Goal: Navigation & Orientation: Find specific page/section

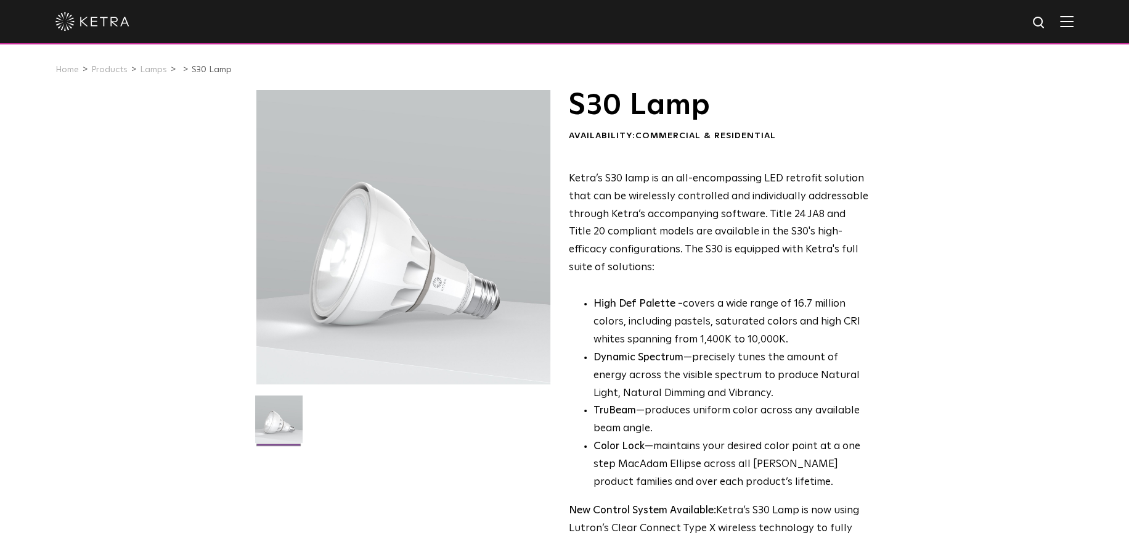
click at [108, 18] on img at bounding box center [92, 21] width 74 height 18
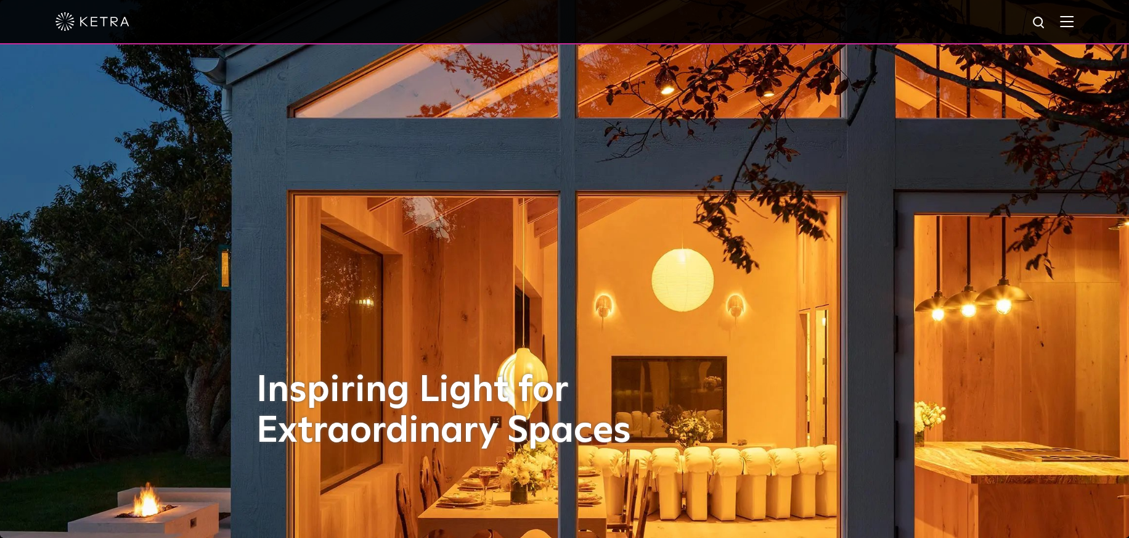
click at [1085, 12] on div at bounding box center [564, 22] width 1129 height 44
click at [1074, 12] on div at bounding box center [564, 21] width 1018 height 43
click at [1074, 22] on img at bounding box center [1067, 21] width 14 height 12
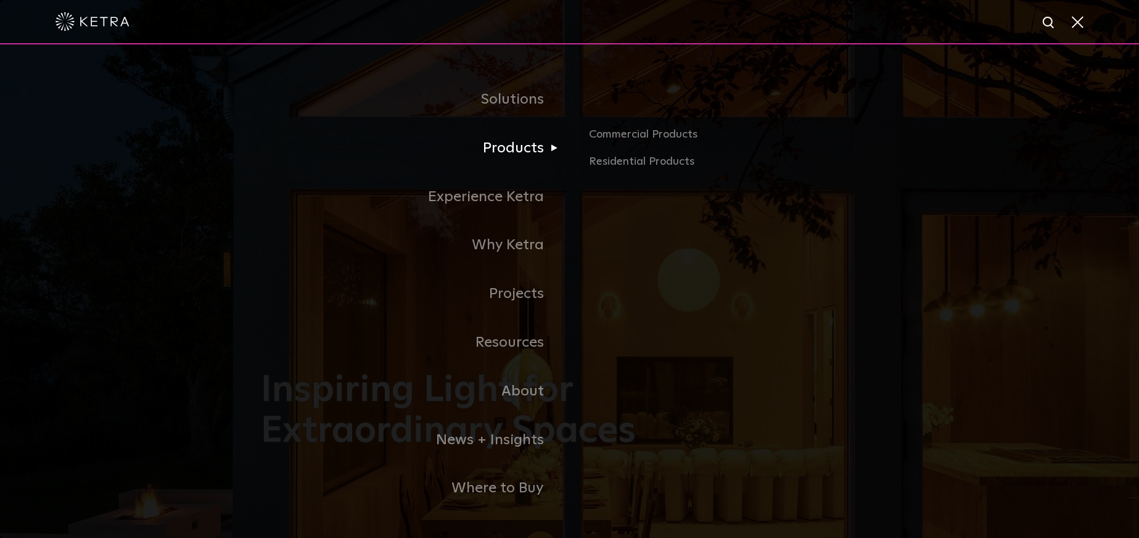
click at [543, 154] on link "Products" at bounding box center [415, 148] width 308 height 49
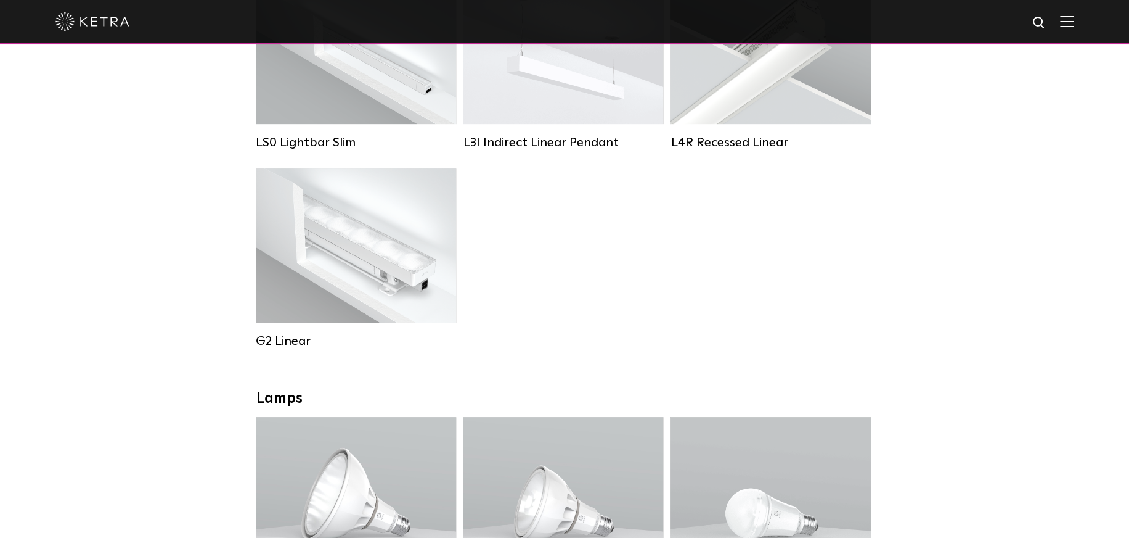
scroll to position [801, 0]
